Goal: Check status: Check status

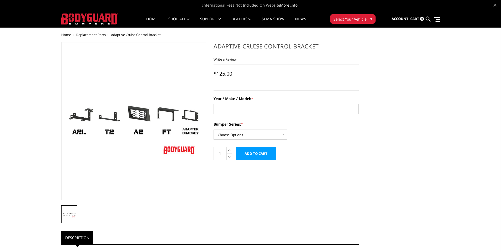
click at [418, 17] on span "Cart" at bounding box center [414, 18] width 9 height 5
click at [434, 19] on span at bounding box center [437, 19] width 6 height 1
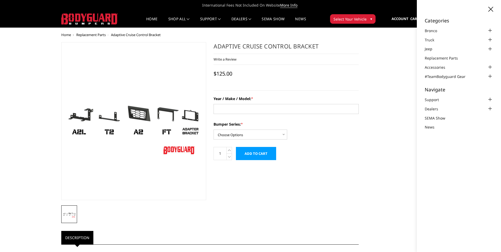
click at [492, 9] on icon at bounding box center [491, 9] width 5 height 5
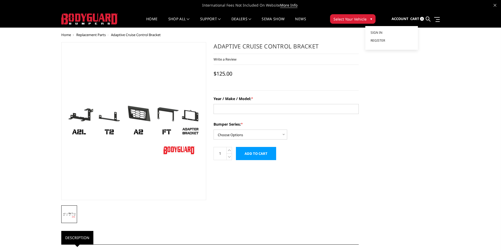
click at [403, 17] on span "Account" at bounding box center [400, 18] width 17 height 5
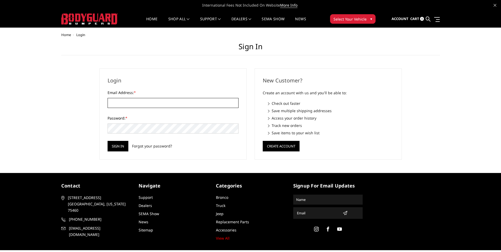
click at [154, 103] on input "Email Address: *" at bounding box center [173, 103] width 131 height 10
type input "[EMAIL_ADDRESS][DOMAIN_NAME]"
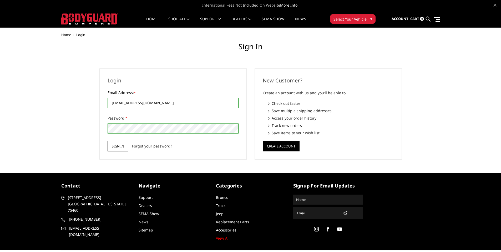
click at [112, 146] on input "Sign in" at bounding box center [118, 146] width 21 height 11
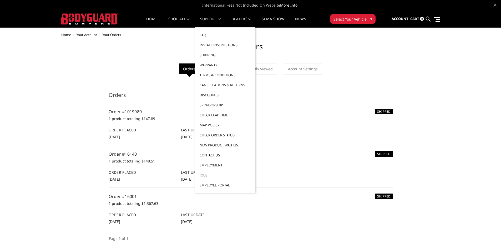
click at [207, 156] on link "Contact Us" at bounding box center [225, 155] width 56 height 10
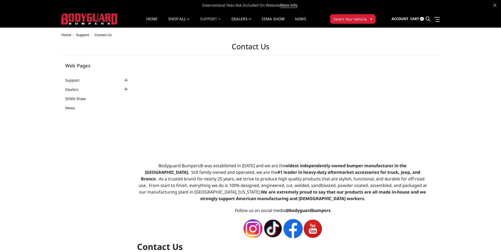
select select "US"
